Goal: Entertainment & Leisure: Consume media (video, audio)

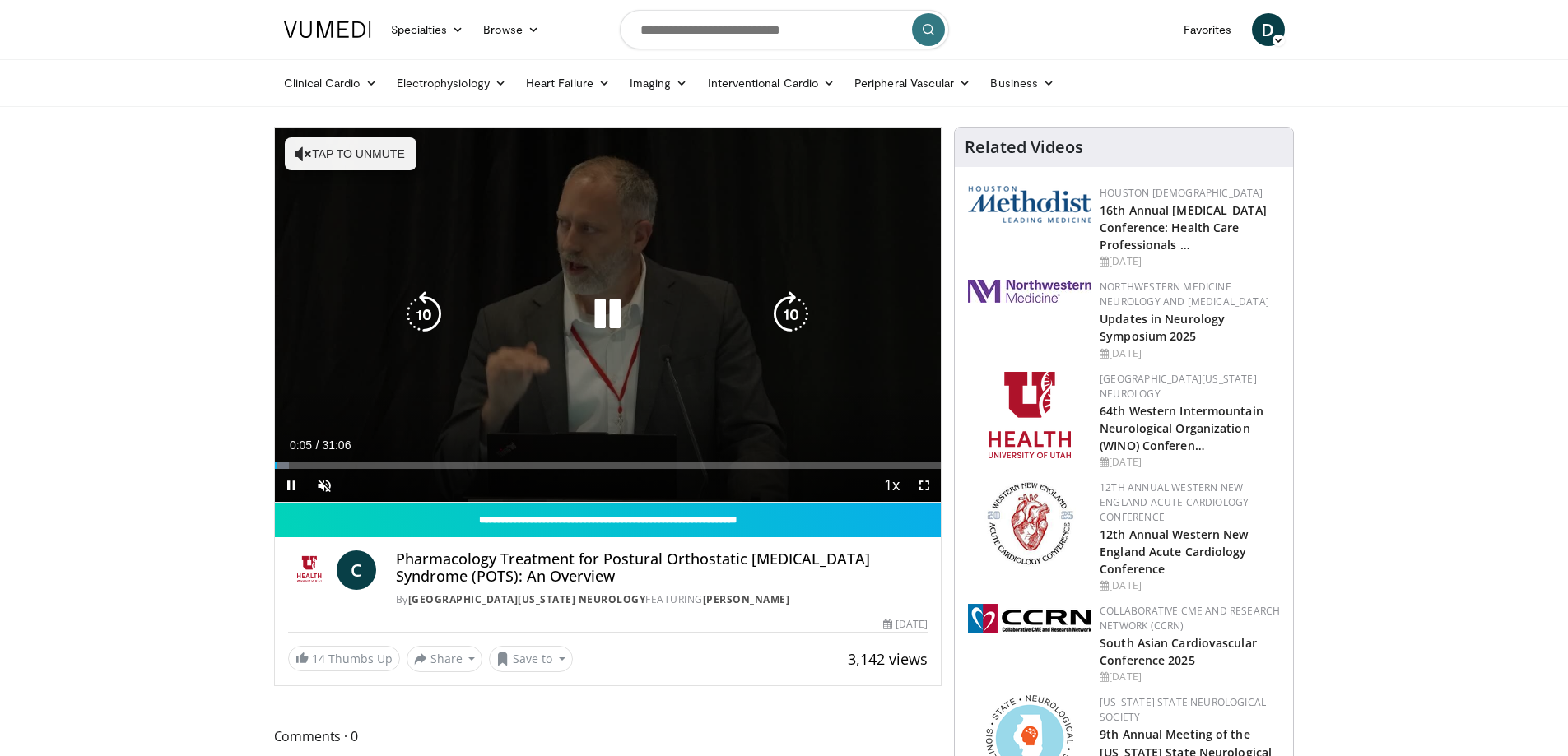
click at [602, 306] on icon "Video Player" at bounding box center [608, 315] width 46 height 46
click at [599, 308] on icon "Video Player" at bounding box center [608, 315] width 46 height 46
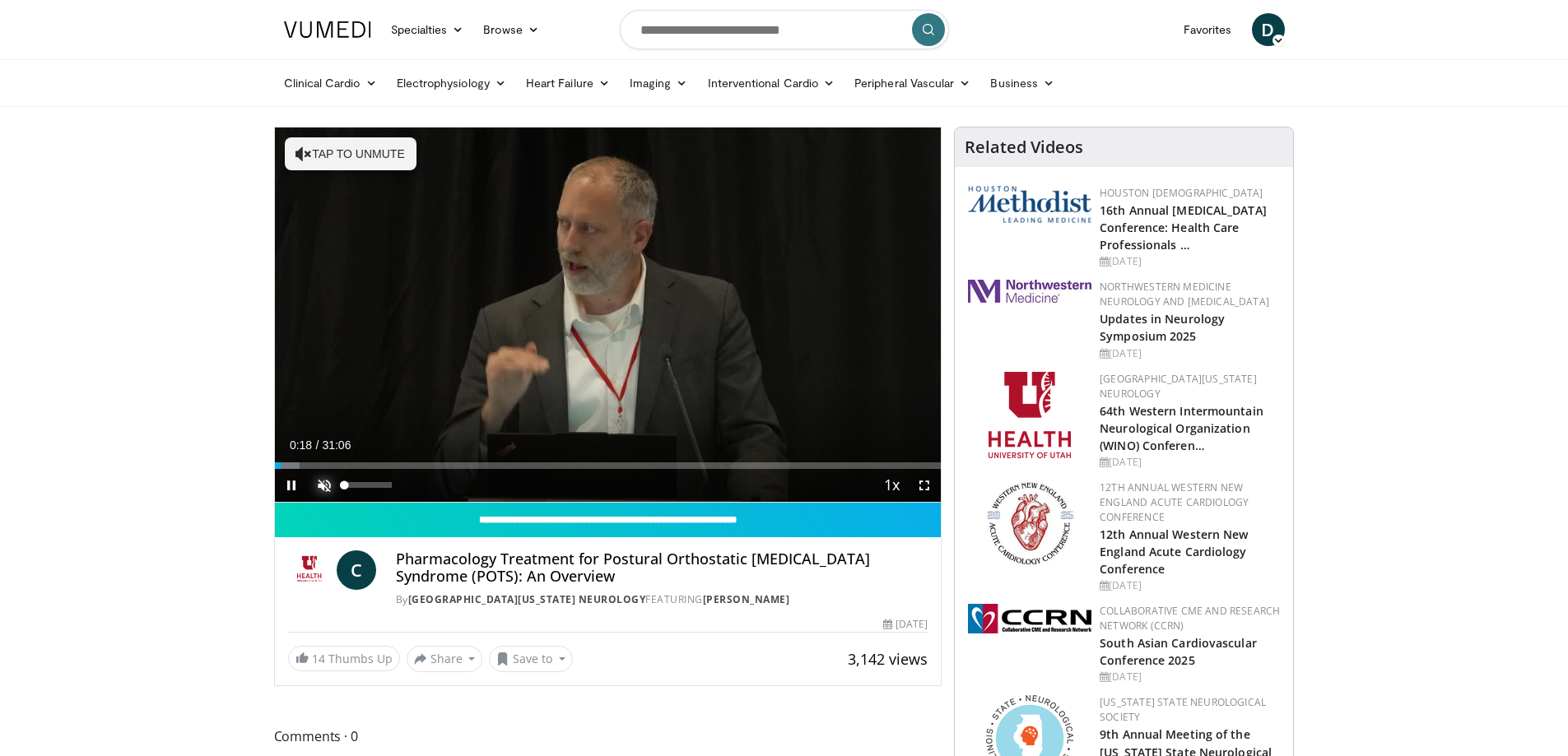
click at [325, 481] on span "Video Player" at bounding box center [324, 486] width 33 height 33
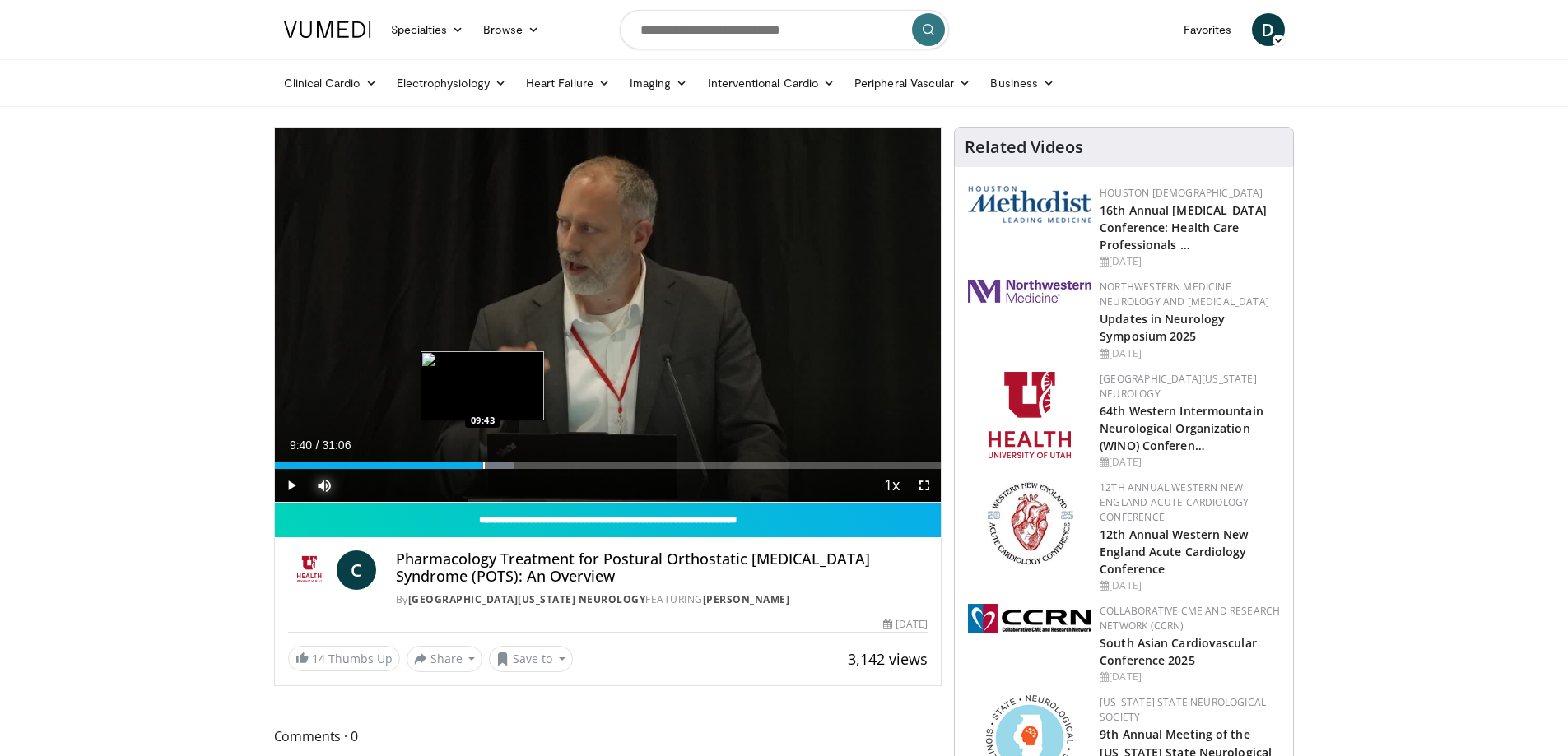
click at [483, 466] on div "Progress Bar" at bounding box center [484, 465] width 2 height 6
